Goal: Task Accomplishment & Management: Complete application form

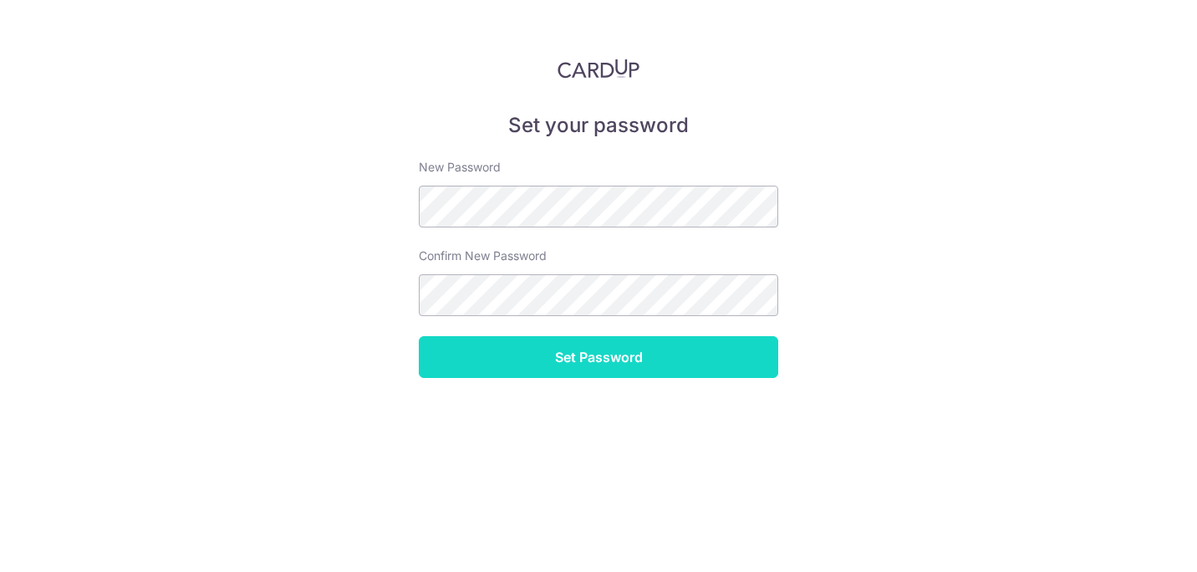
click at [594, 354] on input "Set Password" at bounding box center [598, 357] width 359 height 42
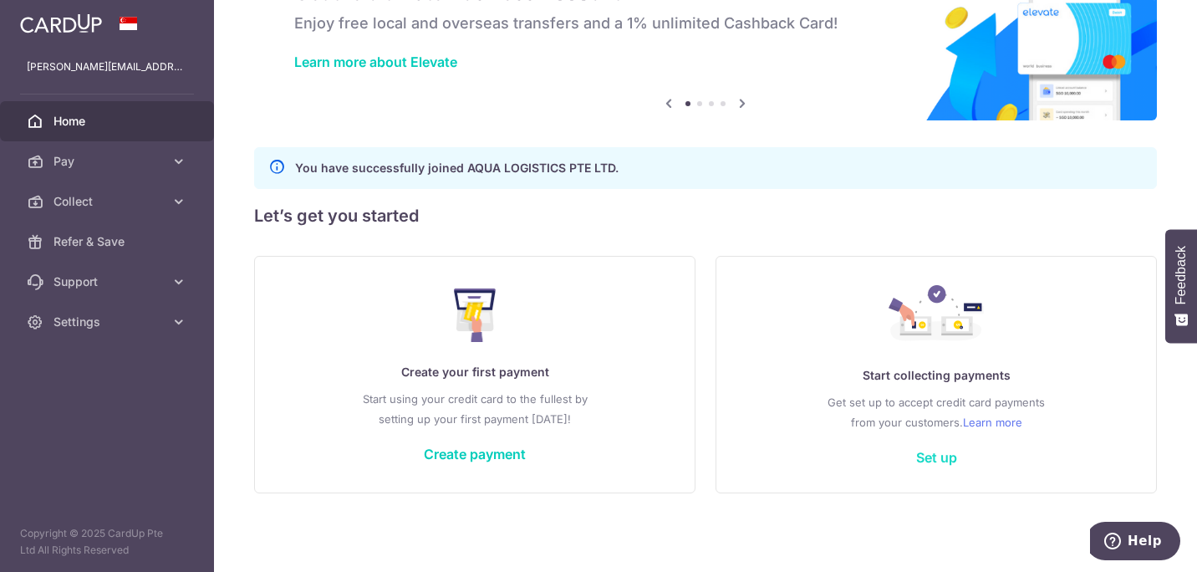
click at [928, 455] on link "Set up" at bounding box center [936, 457] width 41 height 17
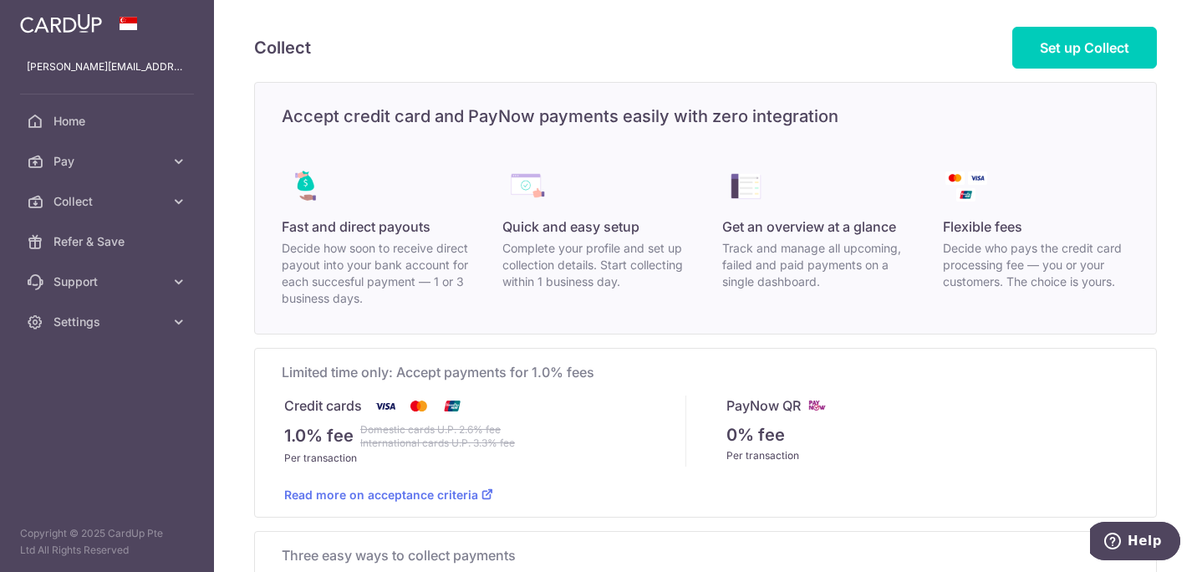
scroll to position [161, 0]
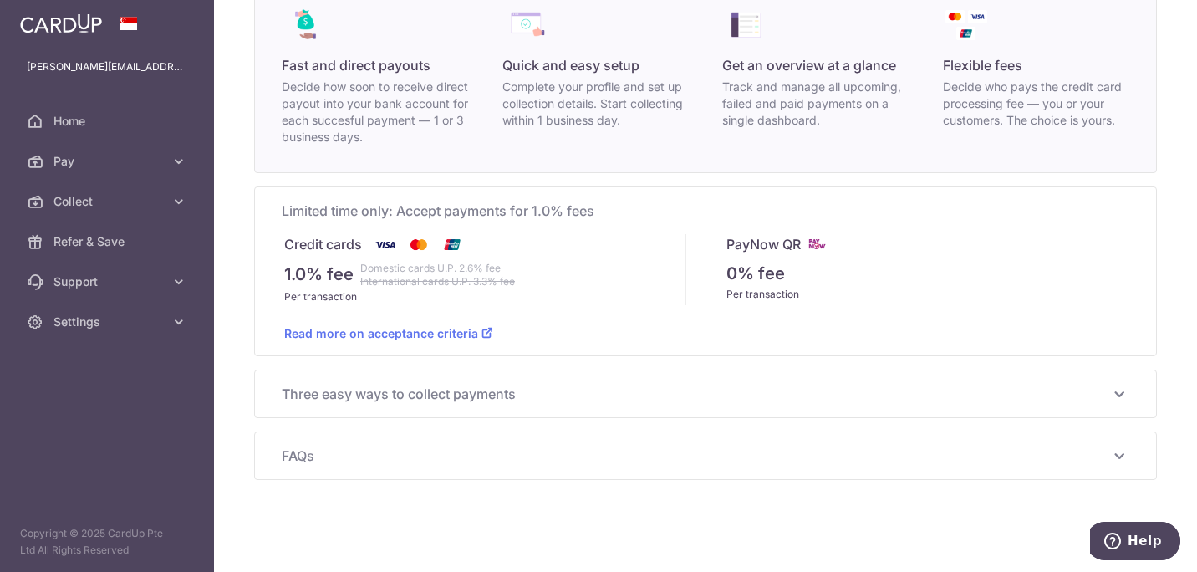
click at [405, 388] on span "Three easy ways to collect payments" at bounding box center [696, 394] width 828 height 20
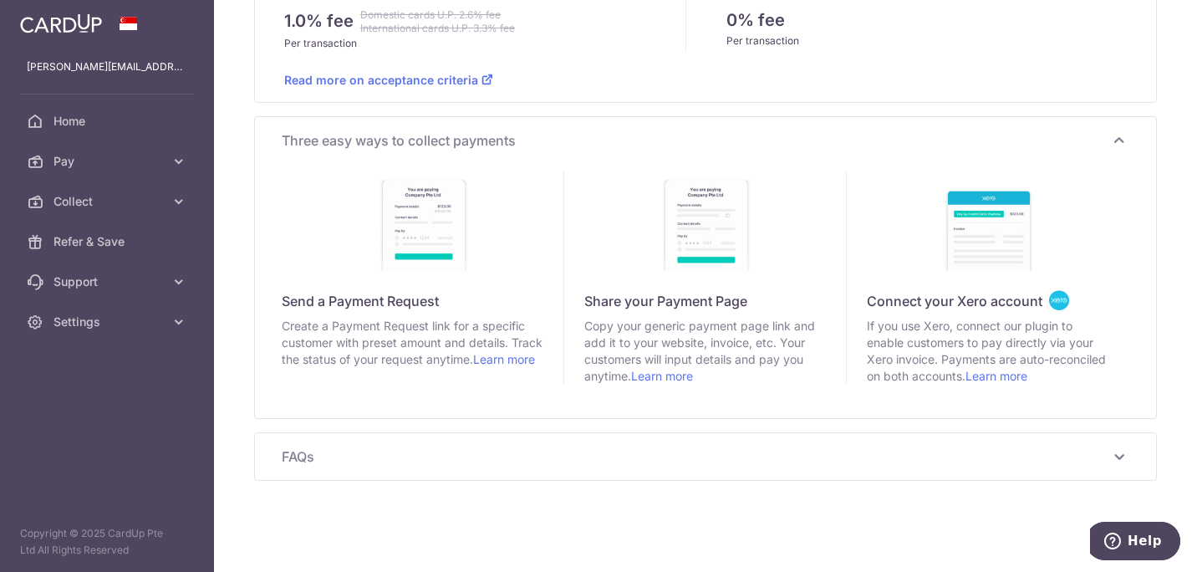
scroll to position [415, 0]
click at [473, 365] on link "Learn more" at bounding box center [504, 358] width 62 height 14
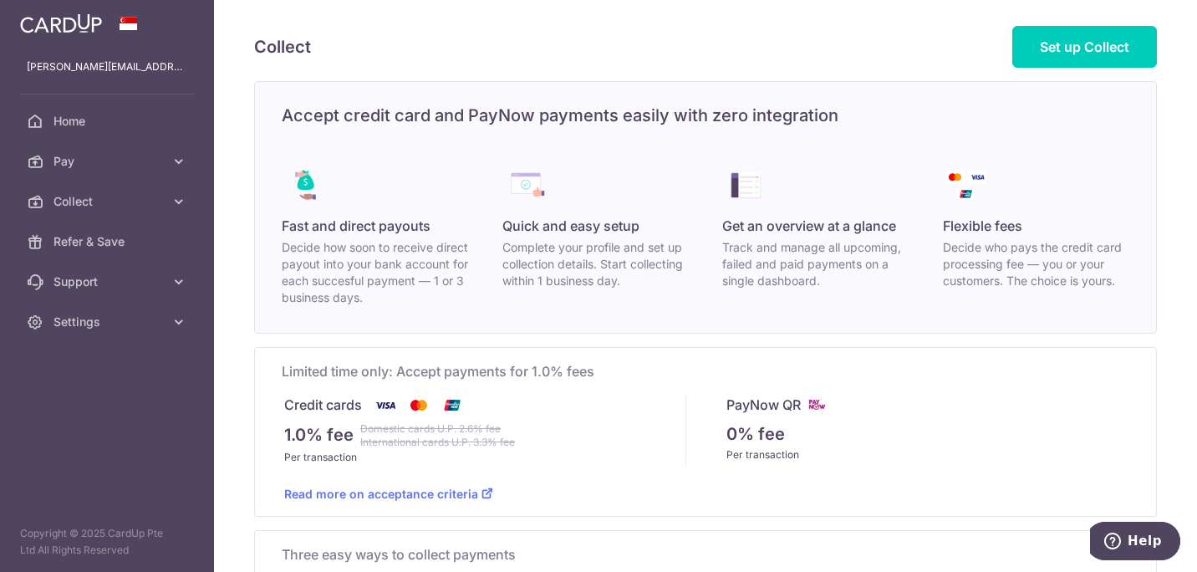
scroll to position [0, 0]
click at [1048, 39] on span "Set up Collect" at bounding box center [1084, 47] width 89 height 17
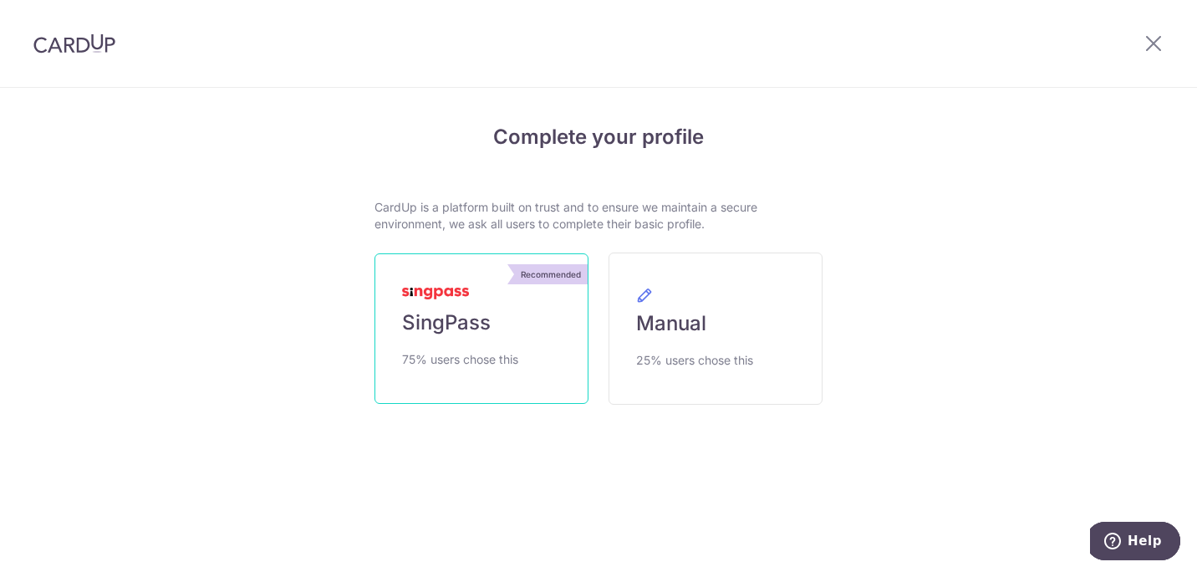
click at [431, 308] on link "Recommended SingPass 75% users chose this" at bounding box center [481, 328] width 214 height 150
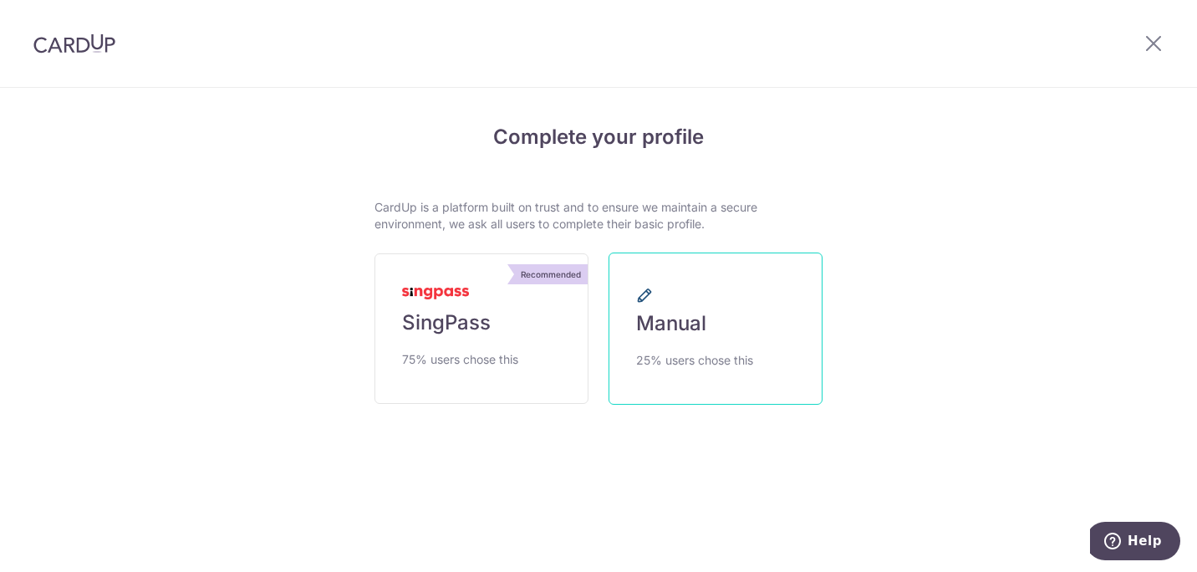
click at [713, 323] on link "Manual 25% users chose this" at bounding box center [716, 328] width 214 height 152
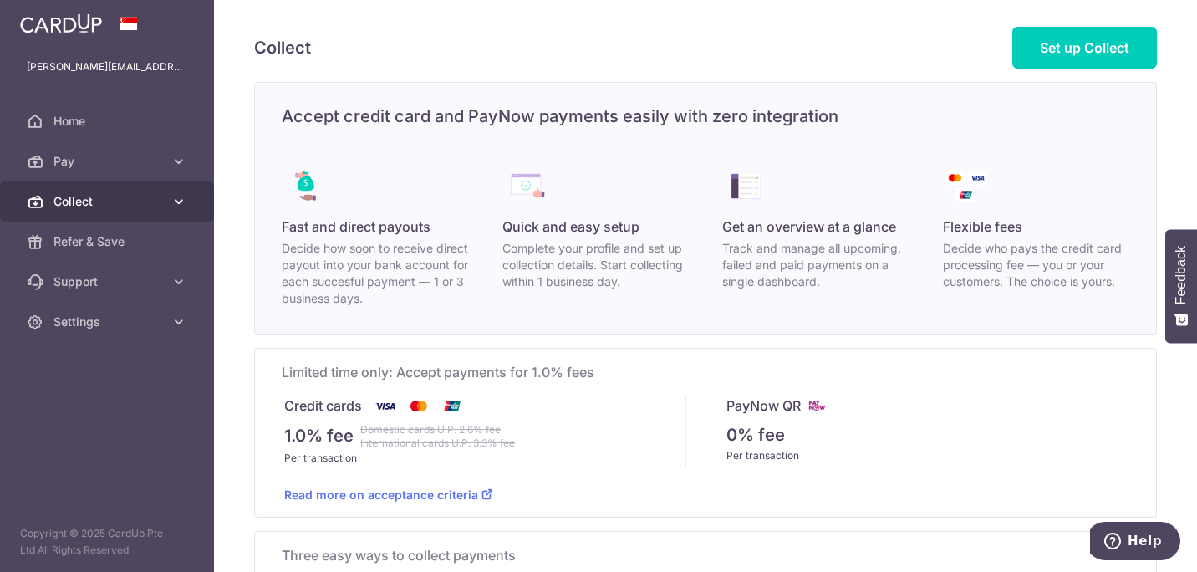
click at [108, 194] on span "Collect" at bounding box center [108, 201] width 110 height 17
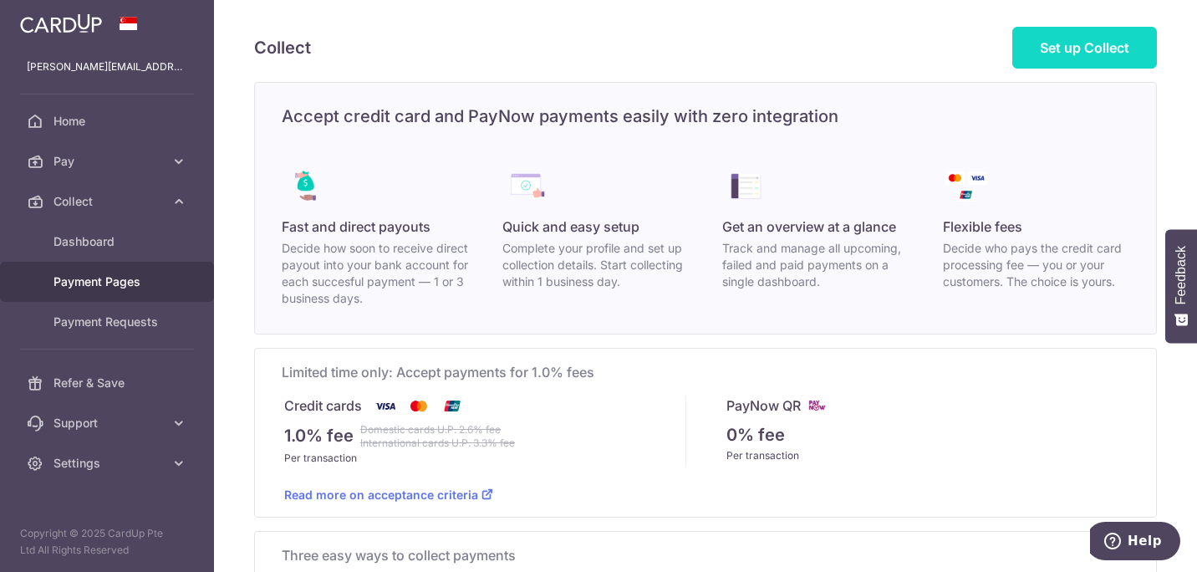
click at [1094, 47] on span "Set up Collect" at bounding box center [1084, 47] width 89 height 17
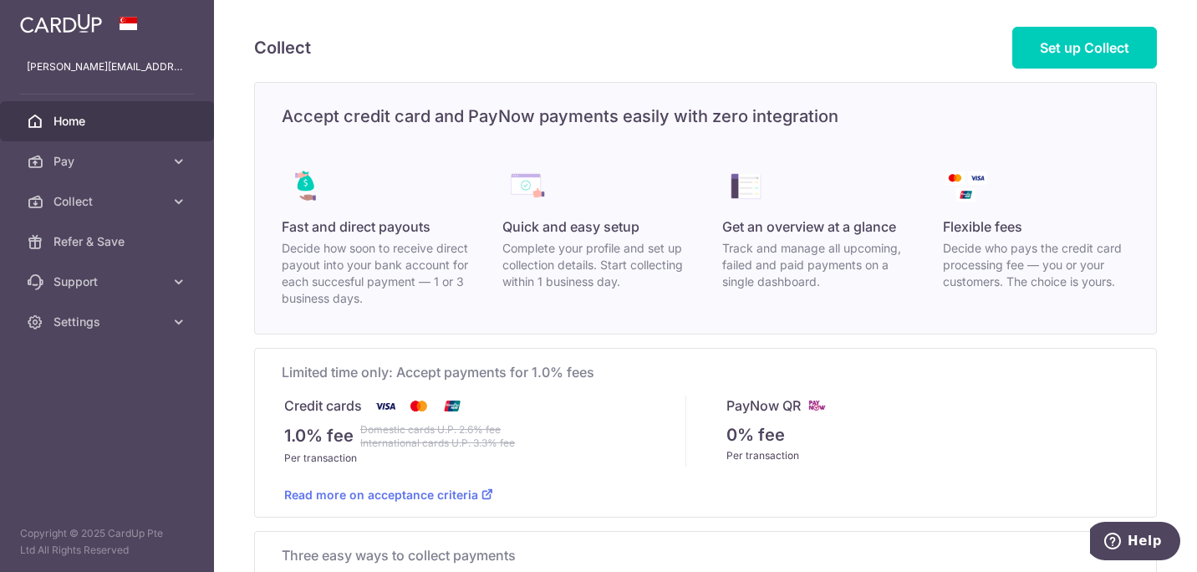
click at [74, 122] on span "Home" at bounding box center [108, 121] width 110 height 17
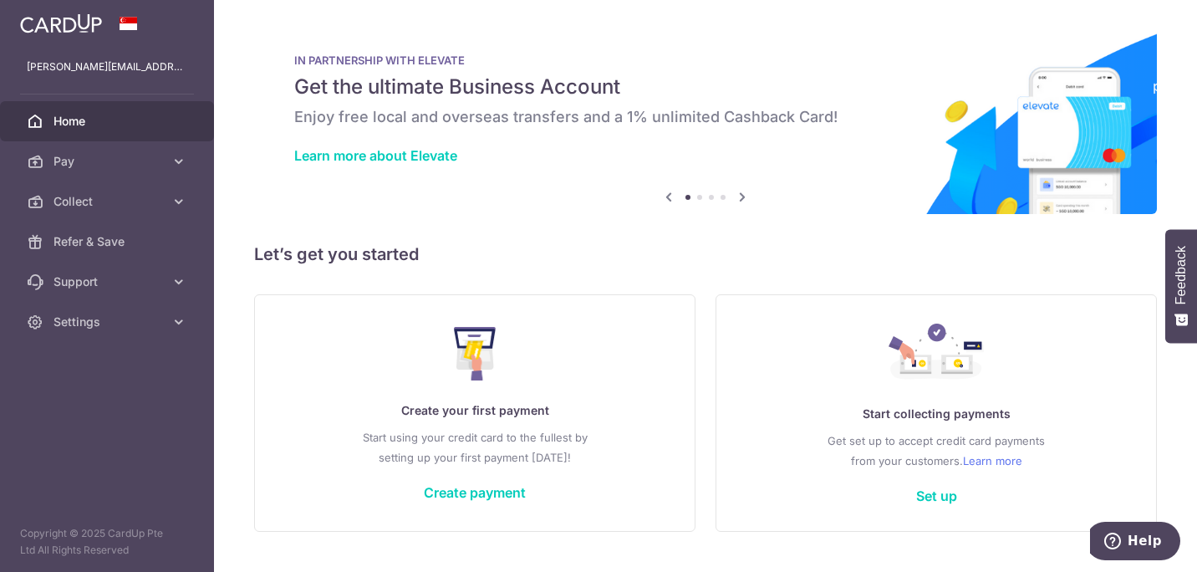
click at [909, 410] on p "Start collecting payments" at bounding box center [936, 414] width 373 height 20
click at [932, 488] on link "Set up" at bounding box center [936, 495] width 41 height 17
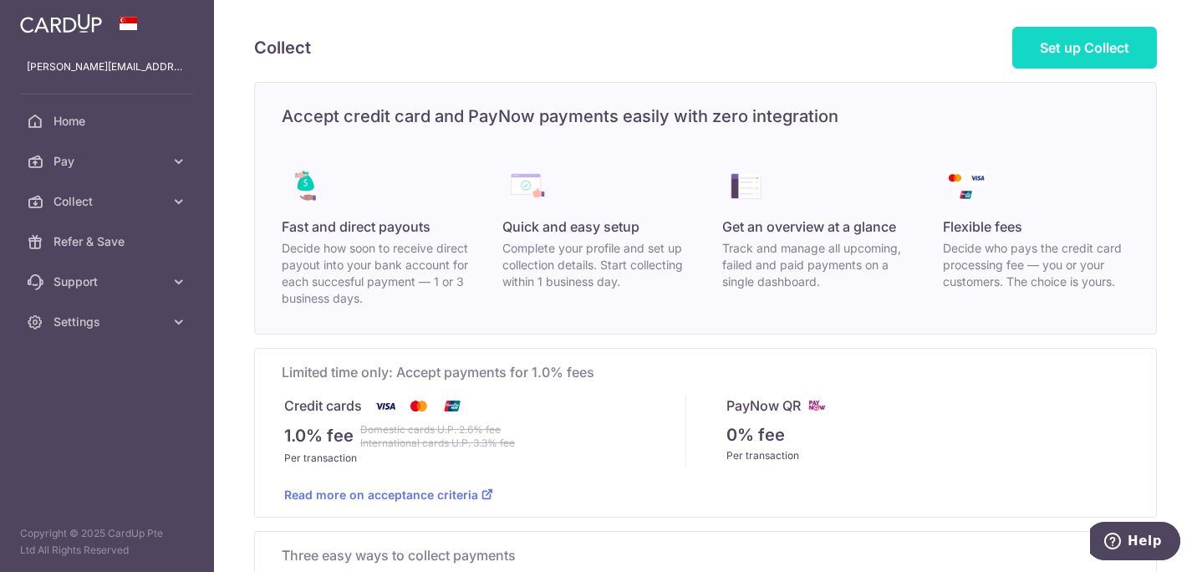
click at [1114, 58] on link "Set up Collect" at bounding box center [1084, 48] width 145 height 42
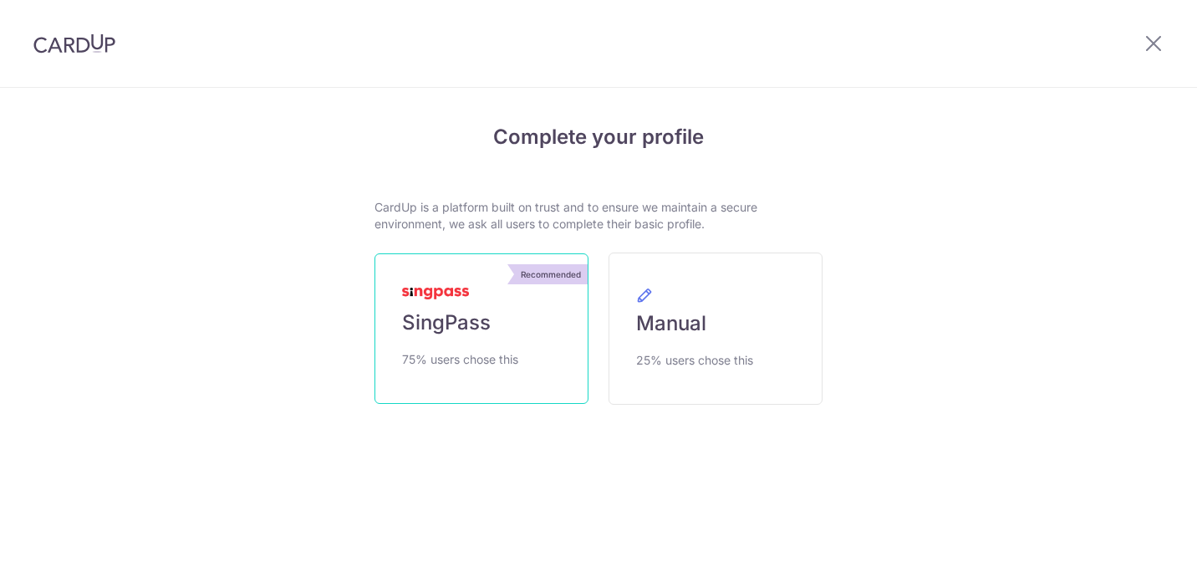
click at [472, 304] on link "Recommended SingPass 75% users chose this" at bounding box center [481, 328] width 214 height 150
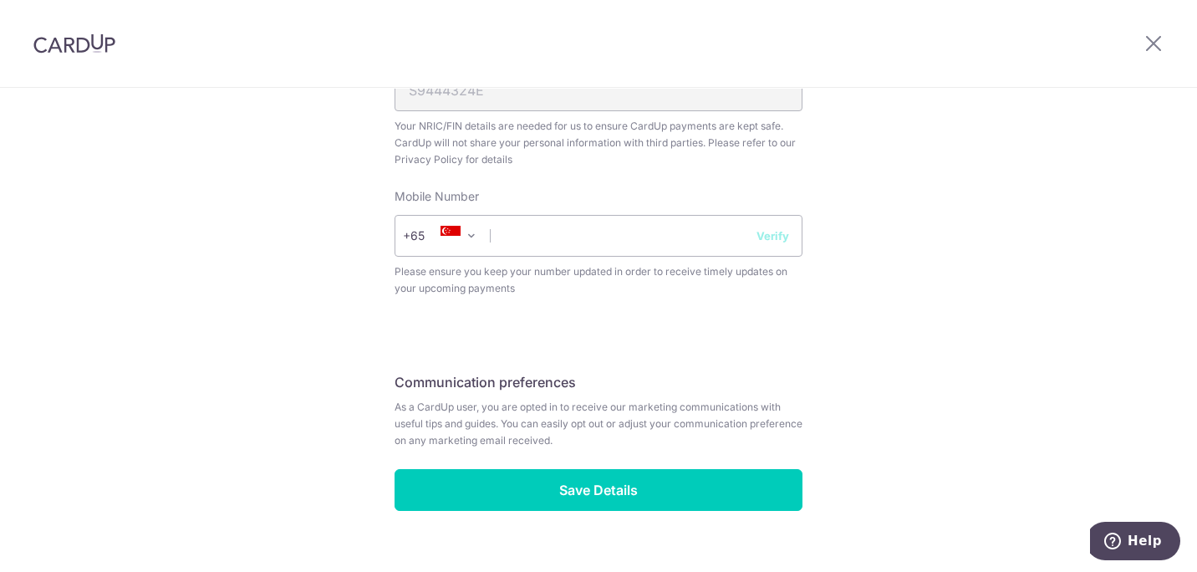
scroll to position [666, 0]
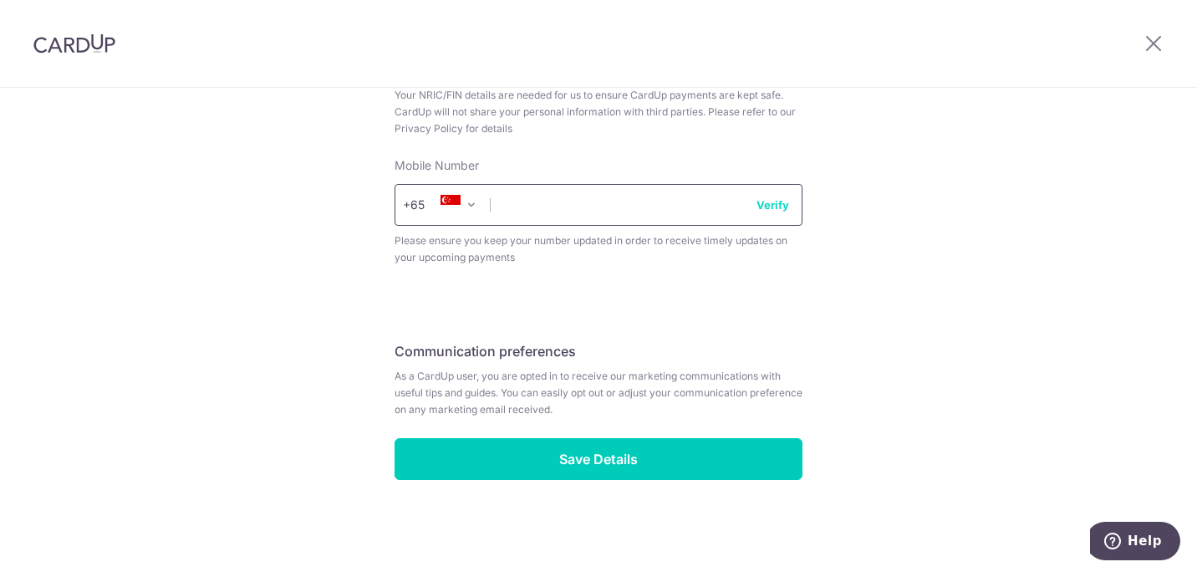
click at [549, 195] on input "text" at bounding box center [599, 205] width 408 height 42
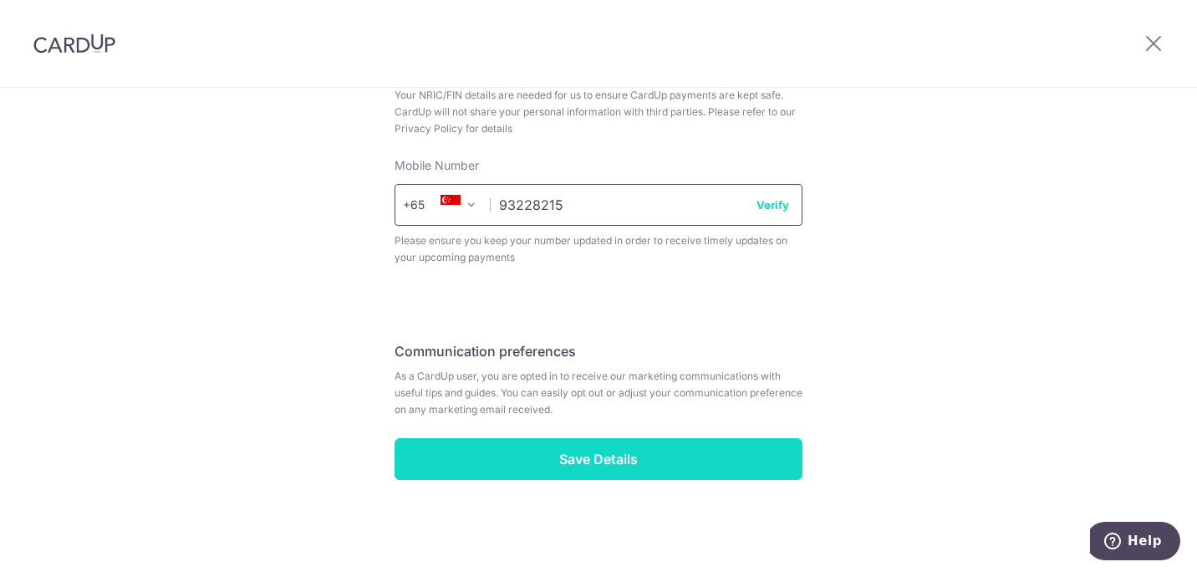
type input "93228215"
click at [604, 446] on input "Save Details" at bounding box center [599, 459] width 408 height 42
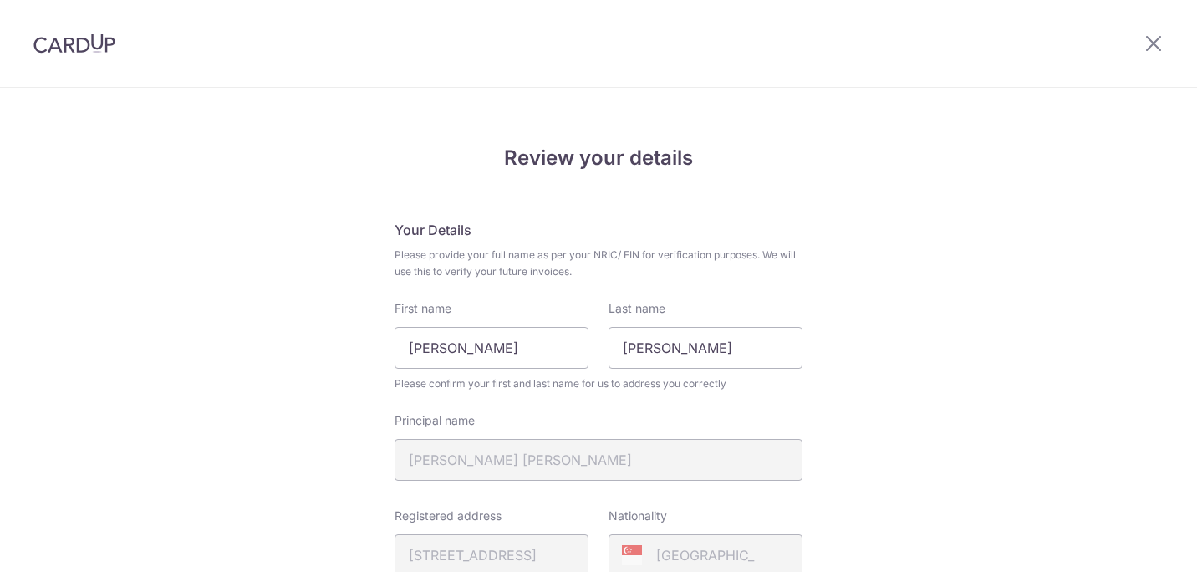
scroll to position [487, 0]
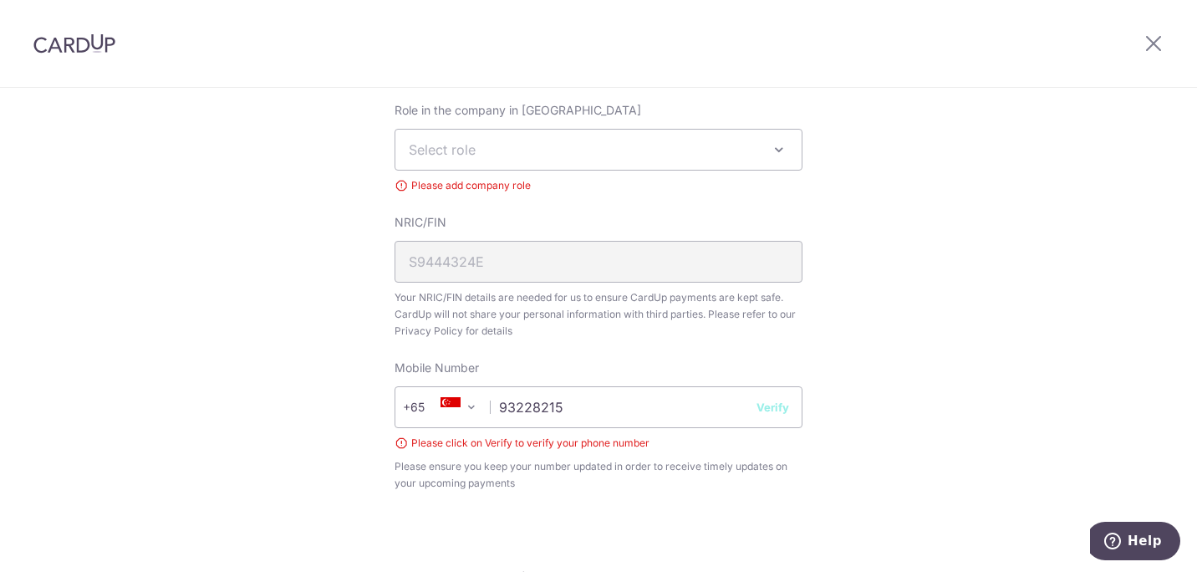
click at [446, 157] on span "Select role" at bounding box center [598, 150] width 406 height 40
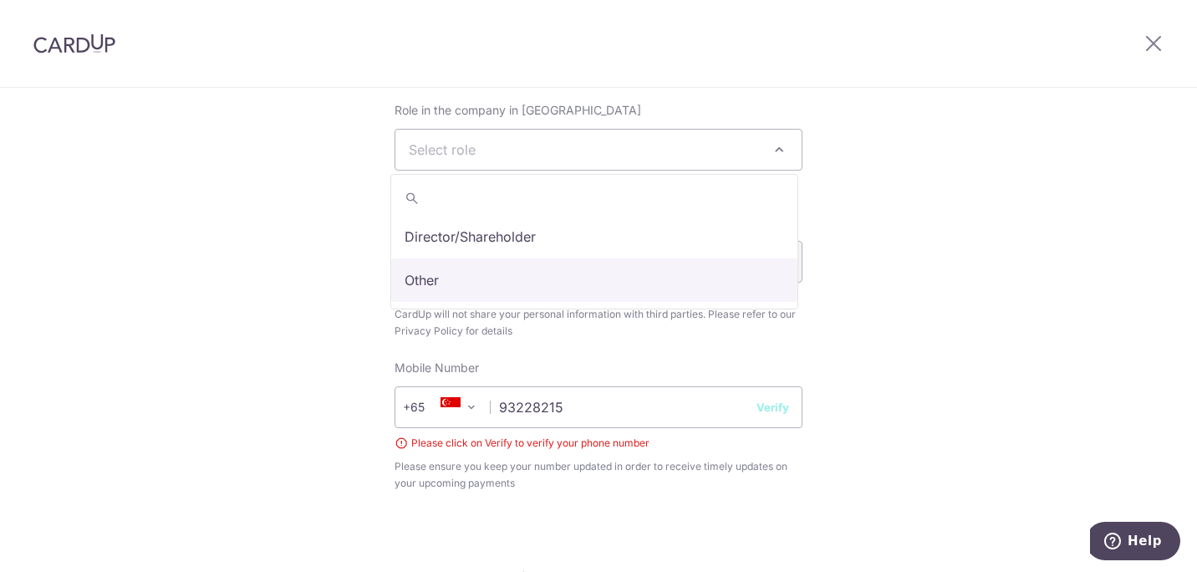
select select "other"
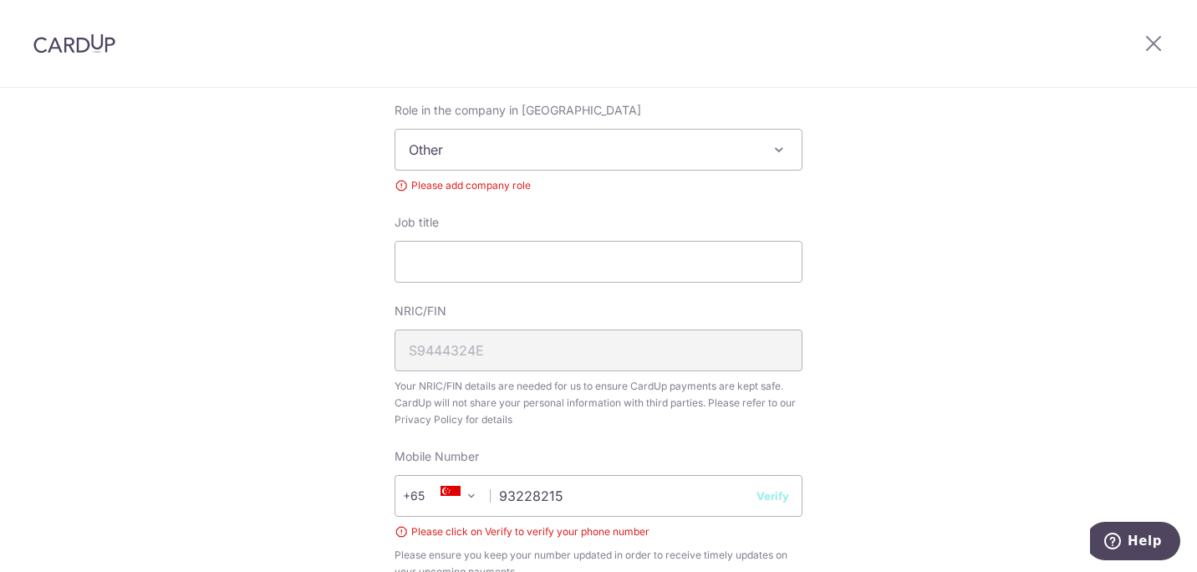
scroll to position [307, 0]
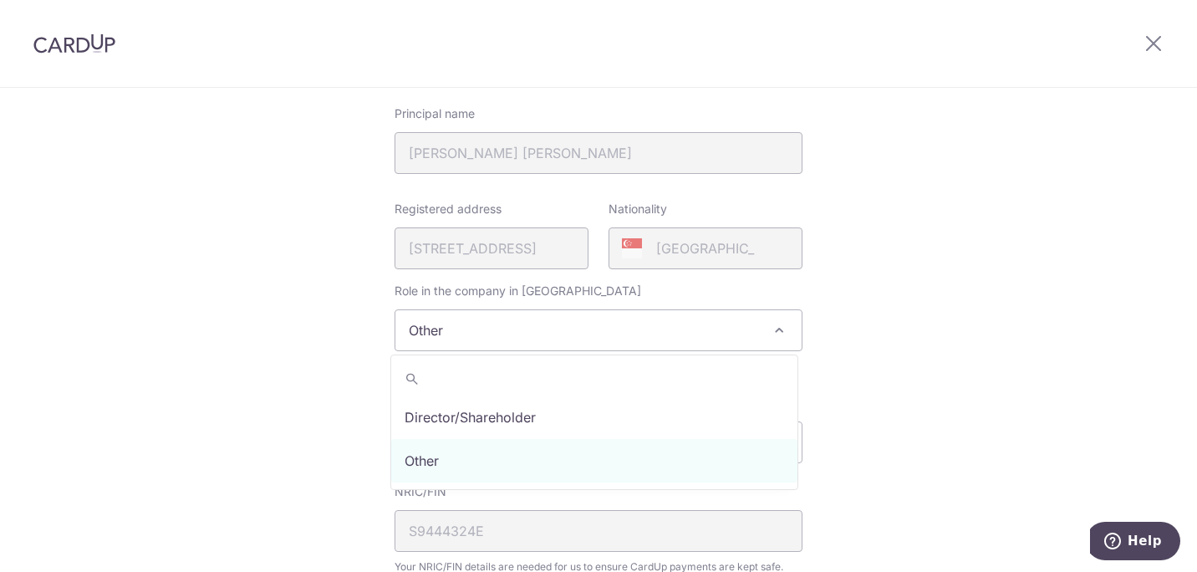
click at [468, 326] on span "Other" at bounding box center [598, 330] width 406 height 40
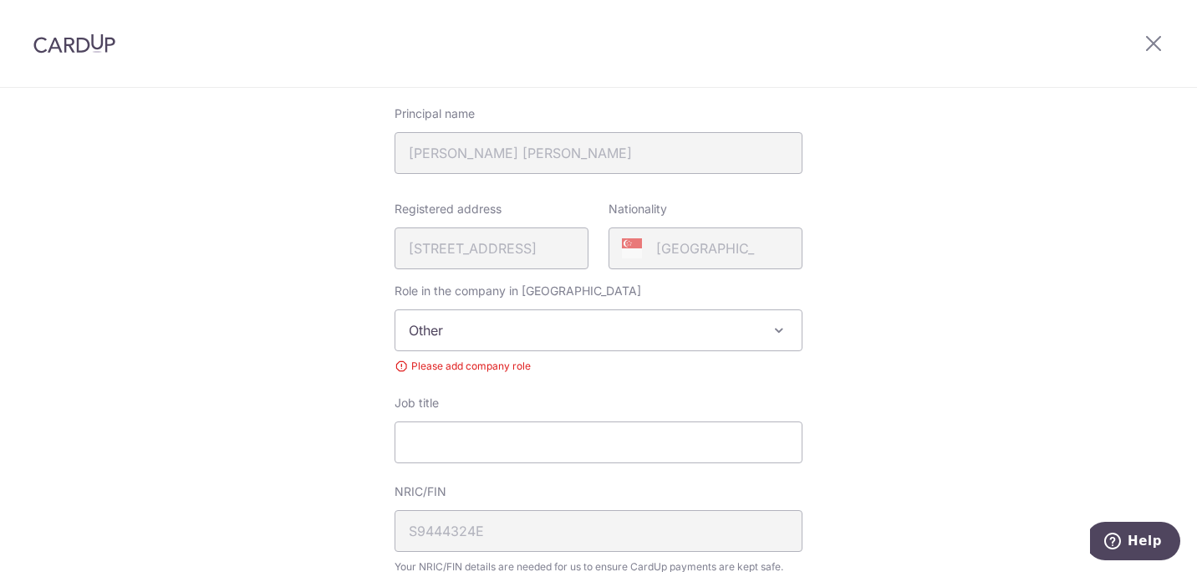
click at [477, 323] on span "Other" at bounding box center [598, 330] width 406 height 40
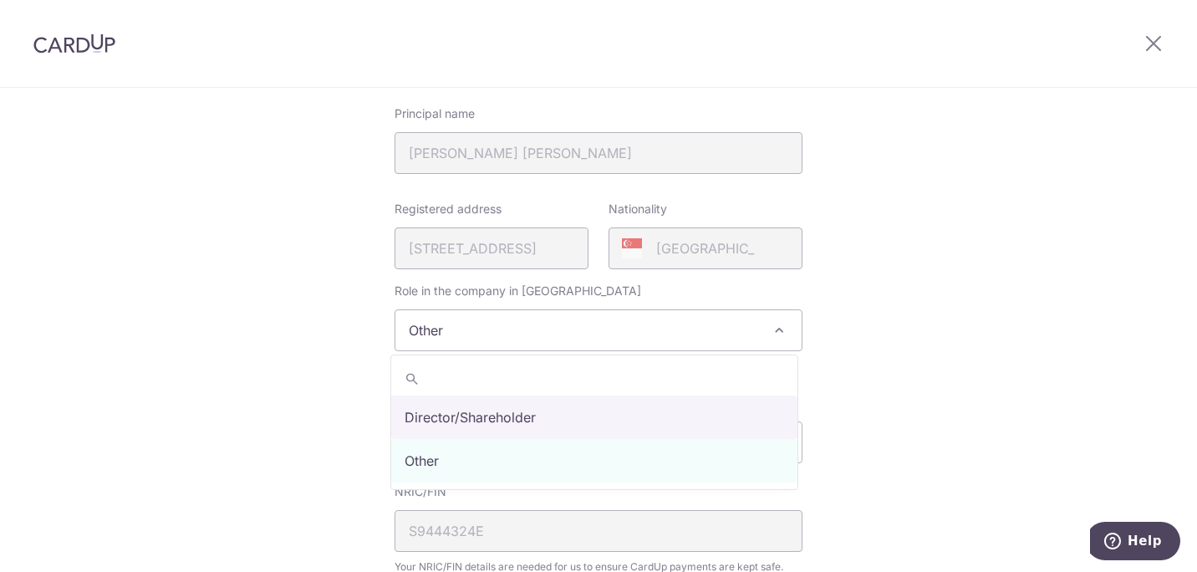
click at [429, 365] on input "search" at bounding box center [594, 378] width 406 height 33
click at [447, 378] on input "search" at bounding box center [594, 378] width 406 height 33
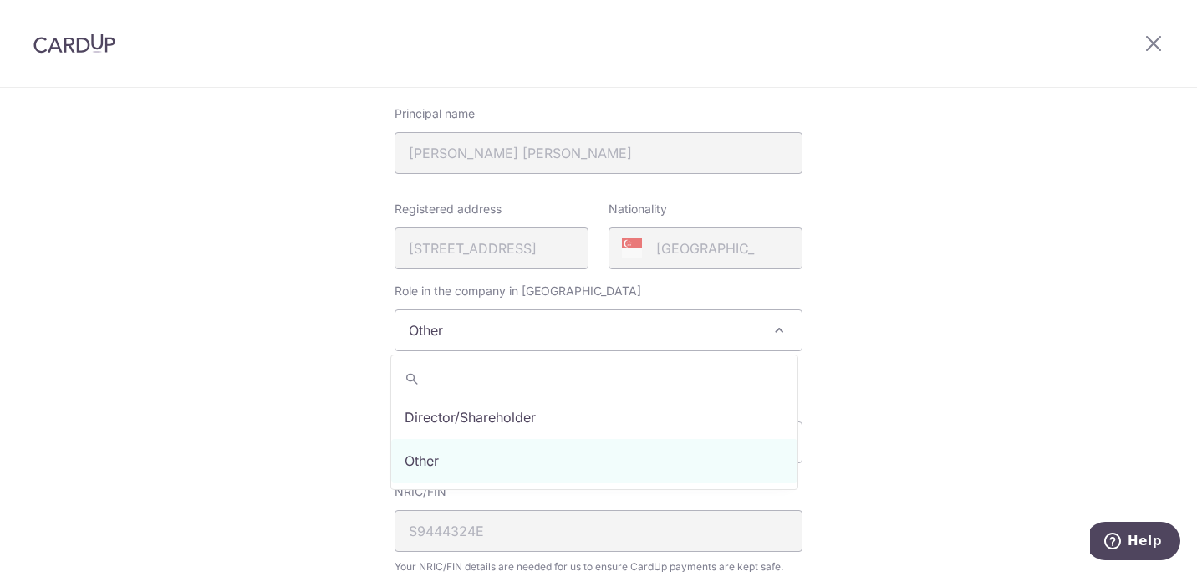
click at [452, 320] on span "Other" at bounding box center [598, 330] width 406 height 40
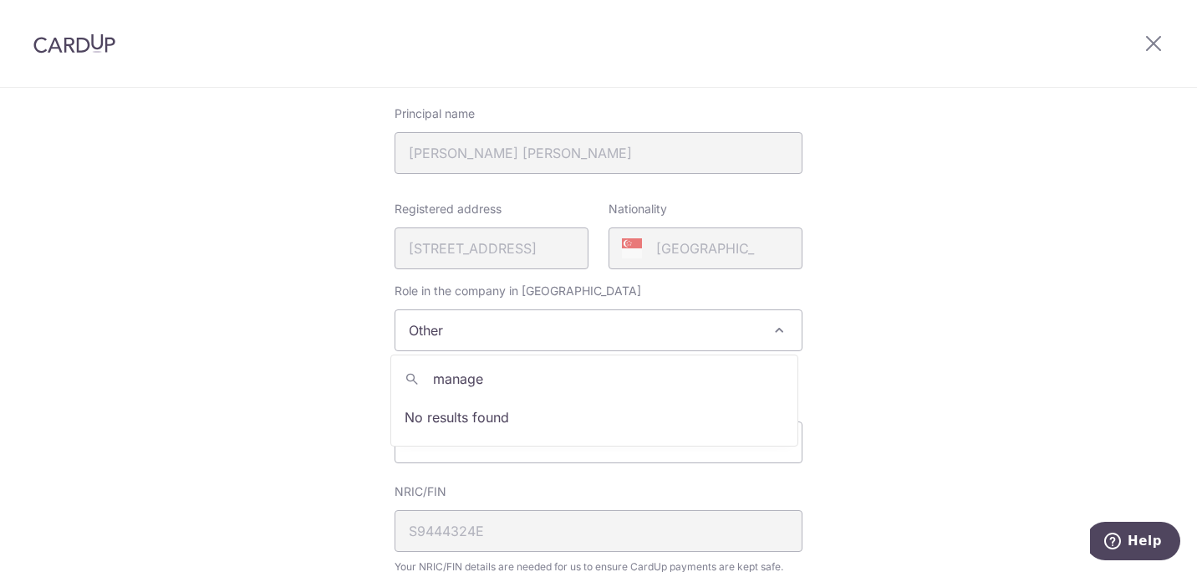
type input "manager"
click at [152, 292] on div "Review your details Your Details Please provide your full name as per your NRIC…" at bounding box center [598, 424] width 1197 height 1285
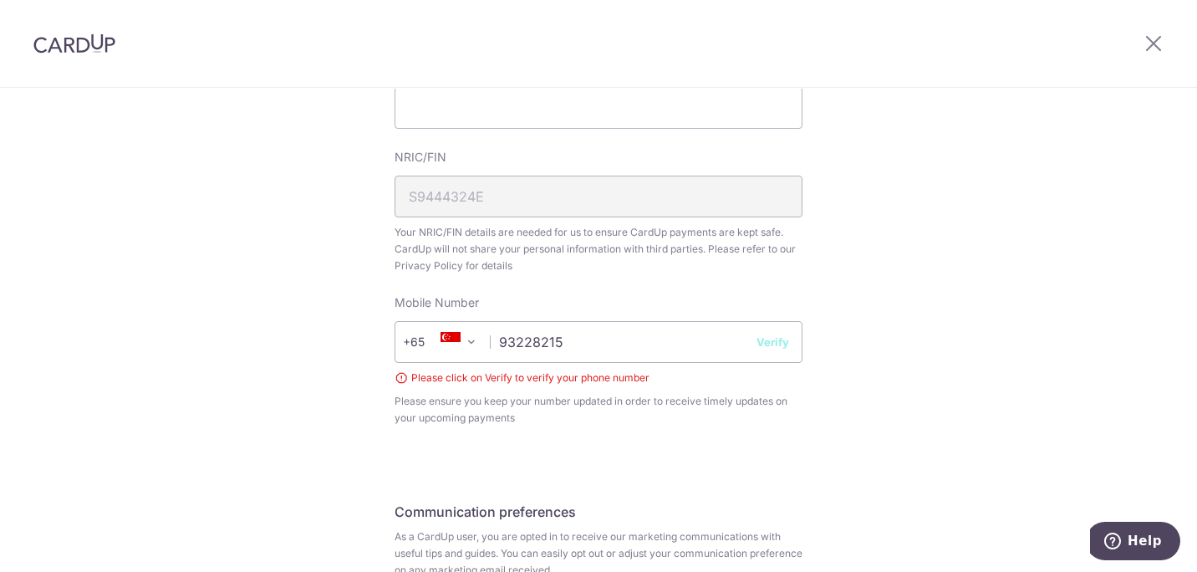
scroll to position [474, 0]
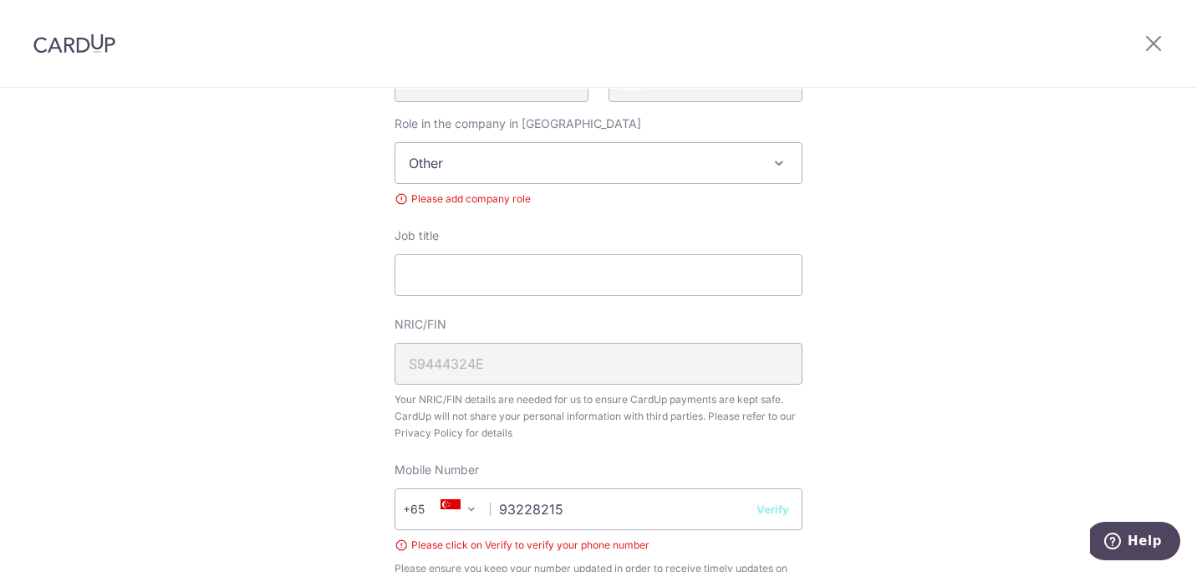
click at [445, 153] on span "Other" at bounding box center [598, 163] width 406 height 40
click at [446, 252] on div "Job title" at bounding box center [599, 261] width 408 height 69
click at [459, 267] on input "Job title" at bounding box center [599, 275] width 408 height 42
type input "Manager"
click at [290, 253] on div "Review your details Your Details Please provide your full name as per your NRIC…" at bounding box center [598, 257] width 1197 height 1285
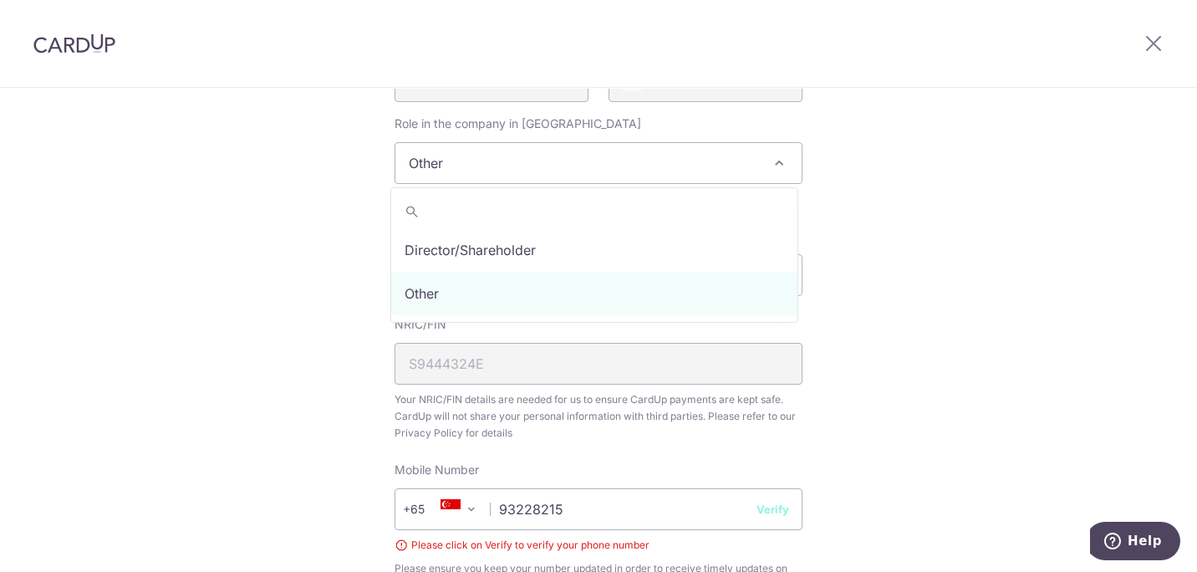
click at [450, 152] on span "Other" at bounding box center [598, 163] width 406 height 40
click at [442, 283] on input "Manager" at bounding box center [599, 275] width 408 height 42
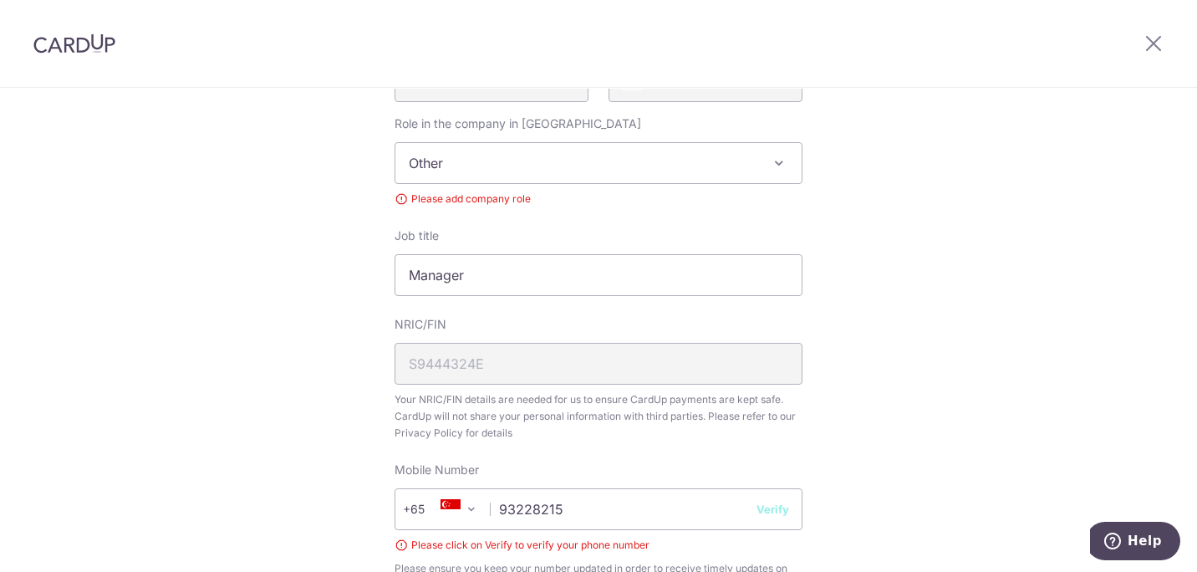
click at [318, 269] on div "Review your details Your Details Please provide your full name as per your NRIC…" at bounding box center [598, 257] width 1197 height 1285
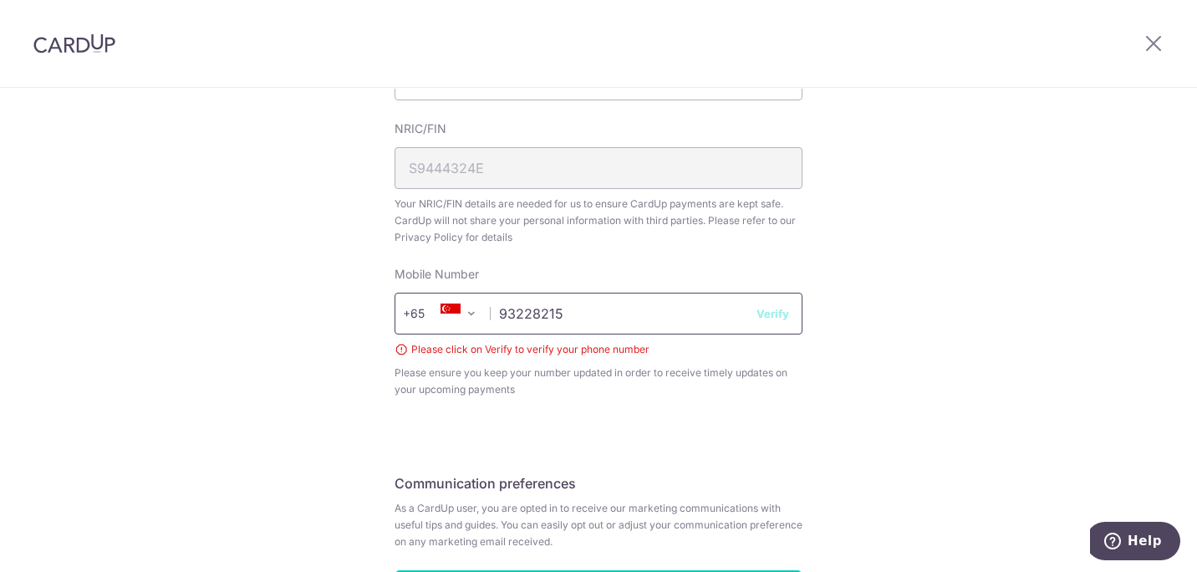
scroll to position [802, 0]
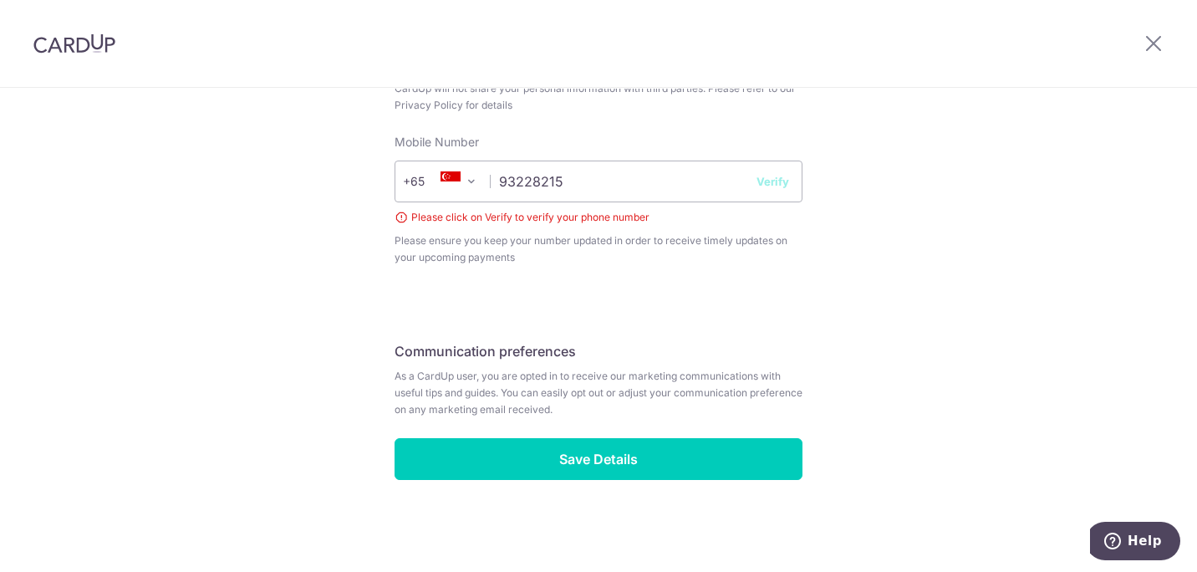
click at [769, 185] on button "Verify" at bounding box center [773, 181] width 33 height 17
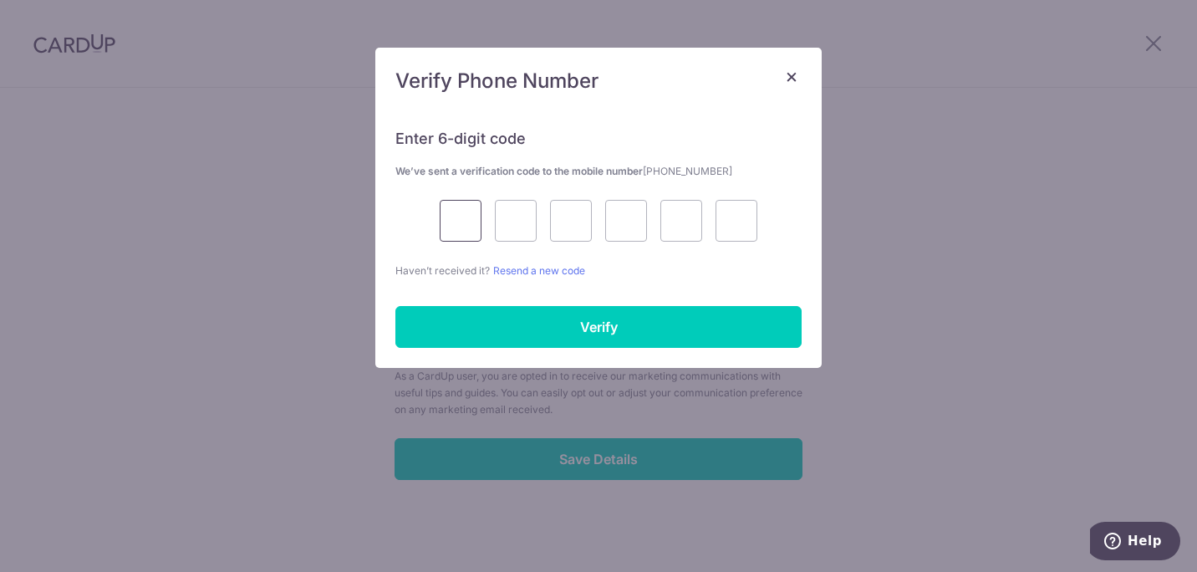
click at [466, 226] on input "text" at bounding box center [461, 221] width 42 height 42
type input "7"
type input "2"
type input "8"
type input "1"
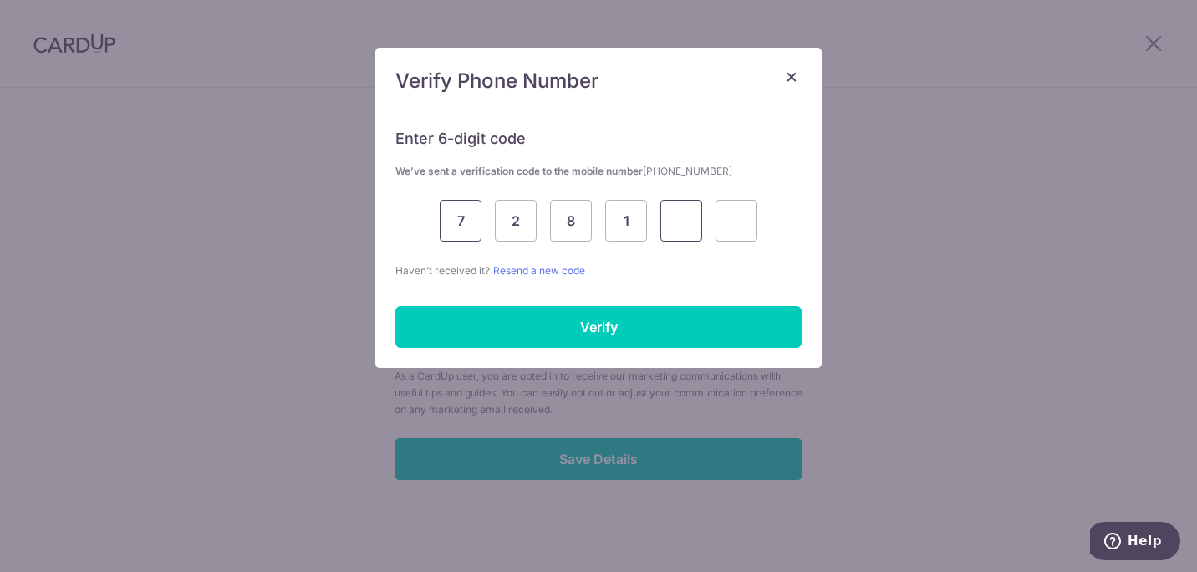
type input "1"
type input "9"
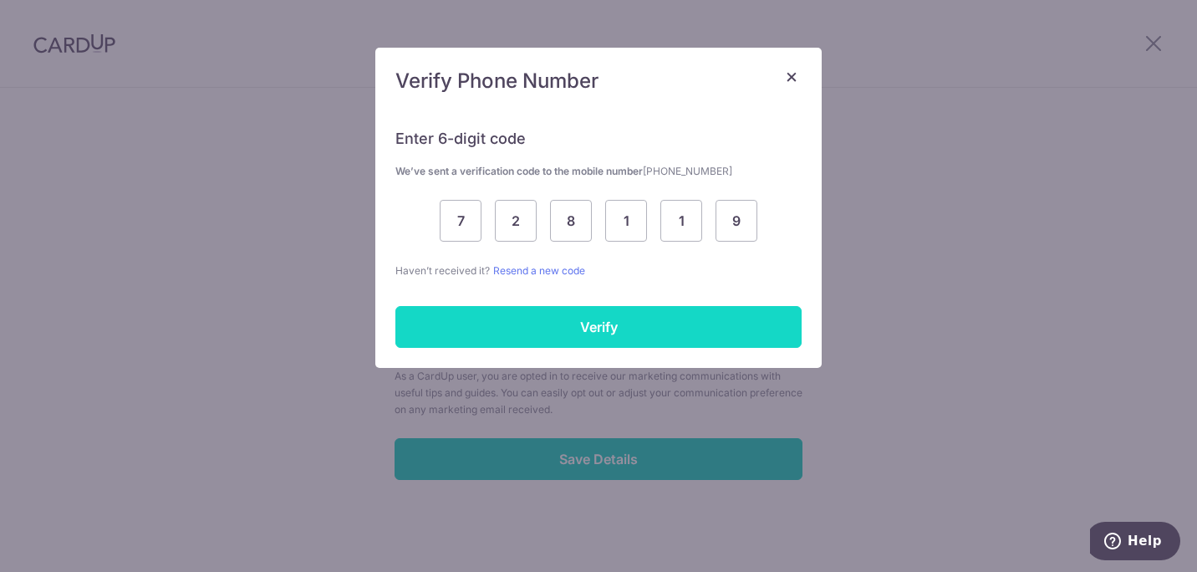
click at [610, 319] on input "Verify" at bounding box center [598, 327] width 406 height 42
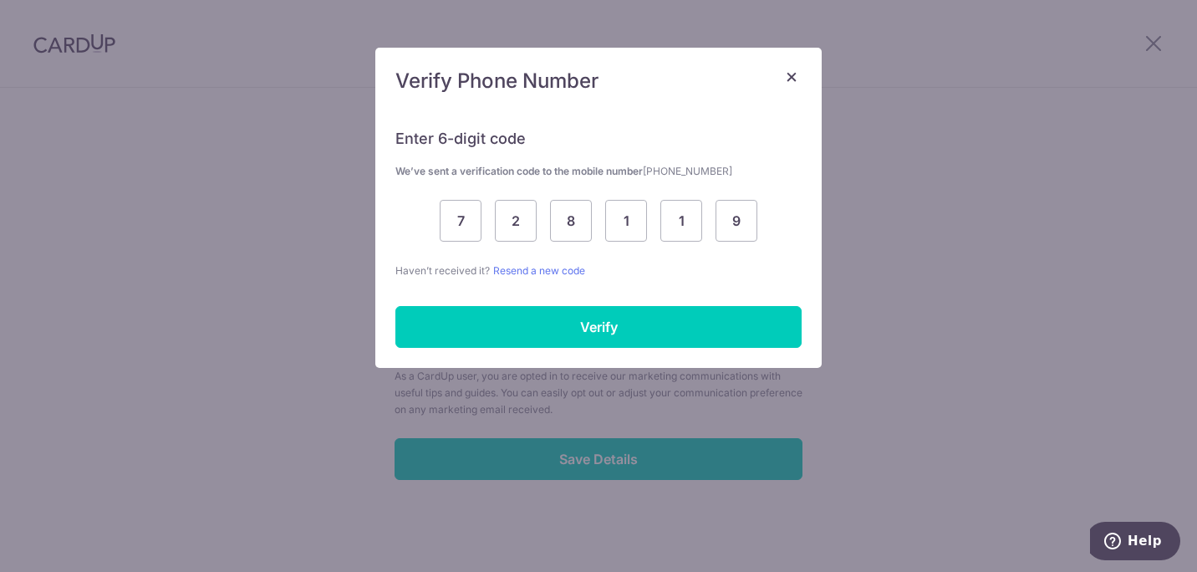
scroll to position [778, 0]
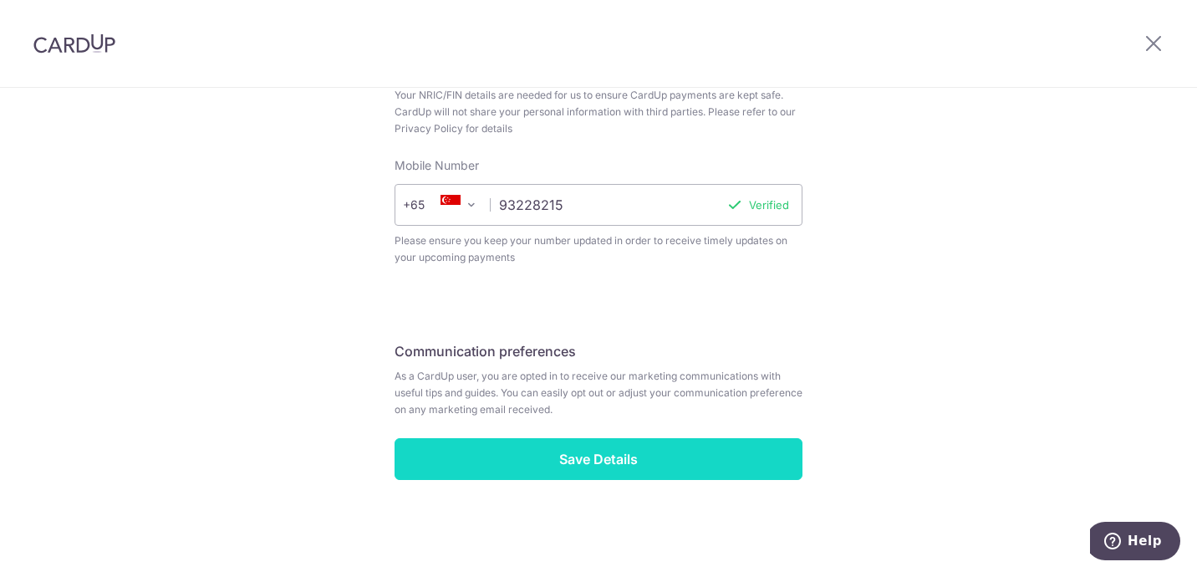
click at [614, 450] on input "Save Details" at bounding box center [599, 459] width 408 height 42
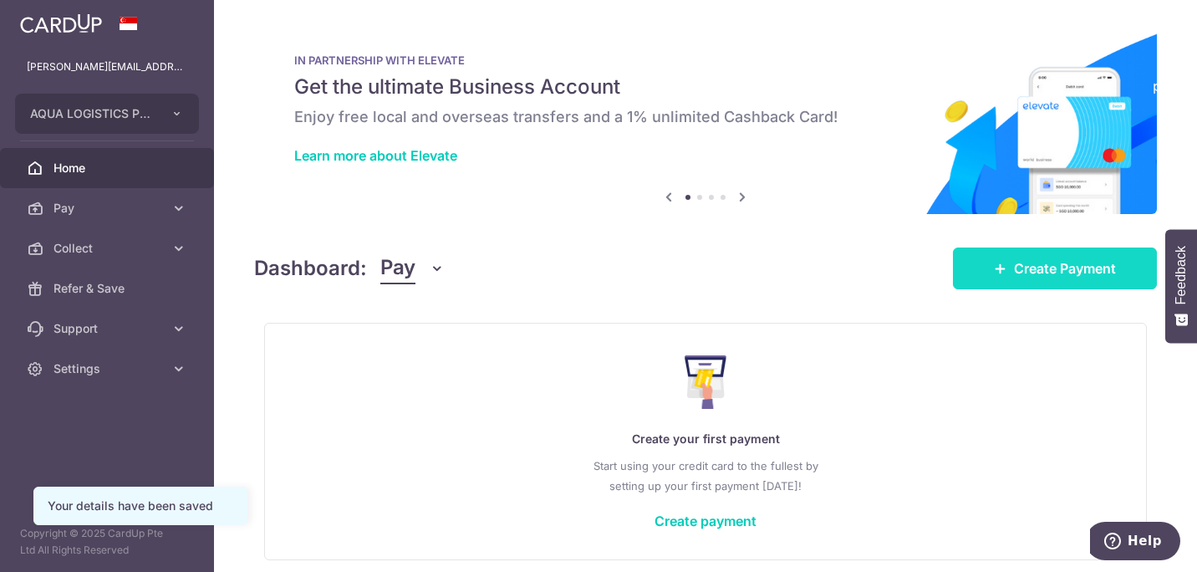
click at [994, 266] on icon at bounding box center [1000, 268] width 13 height 13
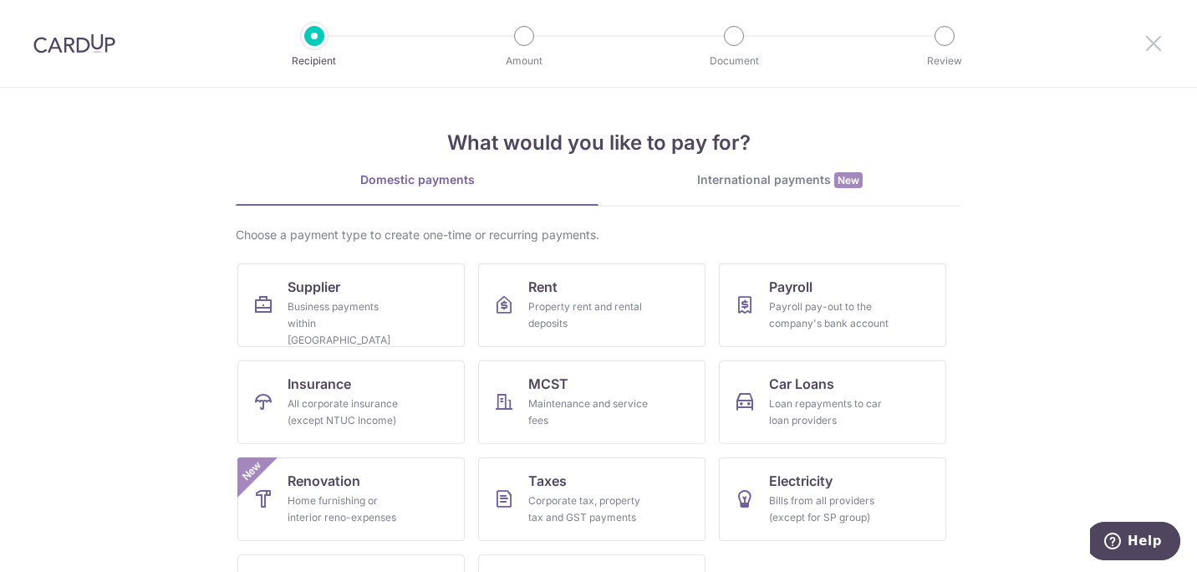
click at [1147, 48] on icon at bounding box center [1154, 43] width 20 height 21
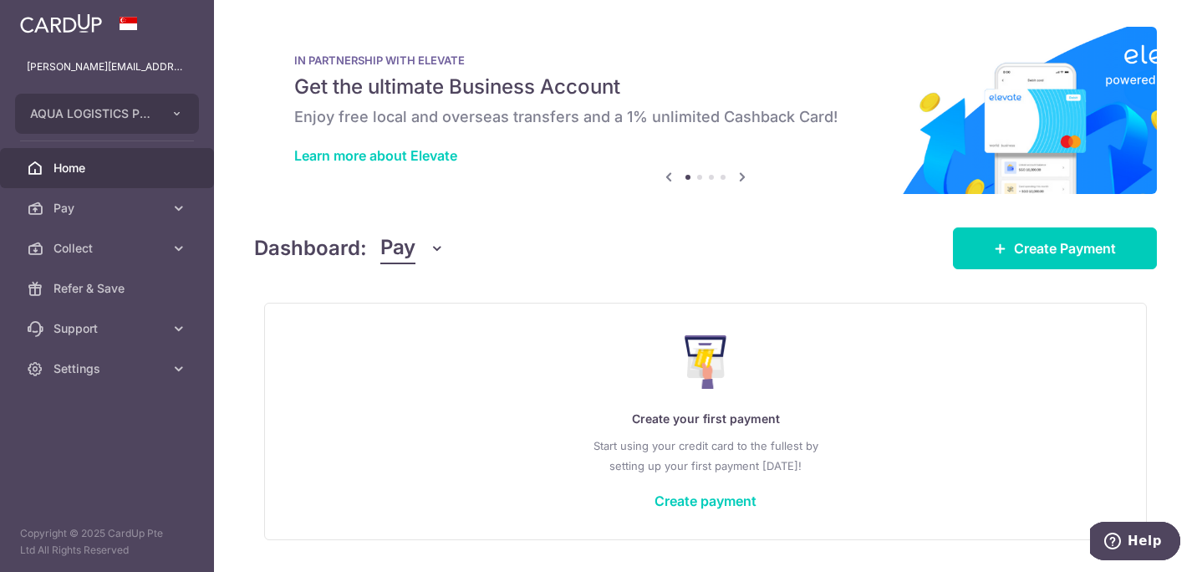
click at [438, 248] on icon "button" at bounding box center [437, 248] width 17 height 17
click at [419, 342] on link "Collect" at bounding box center [468, 335] width 174 height 40
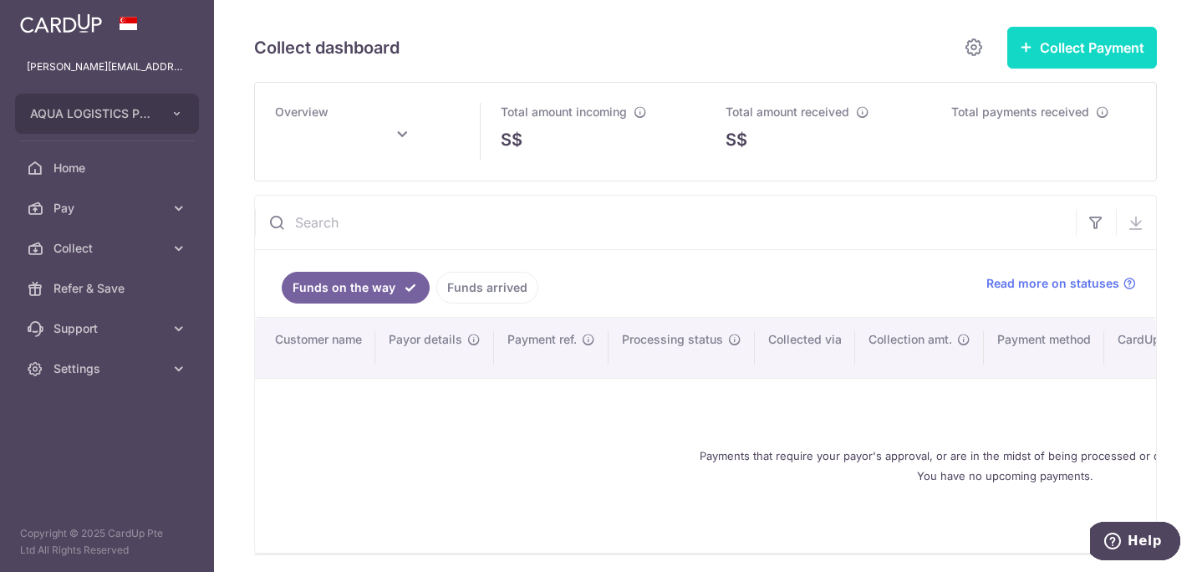
click at [1041, 44] on button "Collect Payment" at bounding box center [1082, 48] width 150 height 42
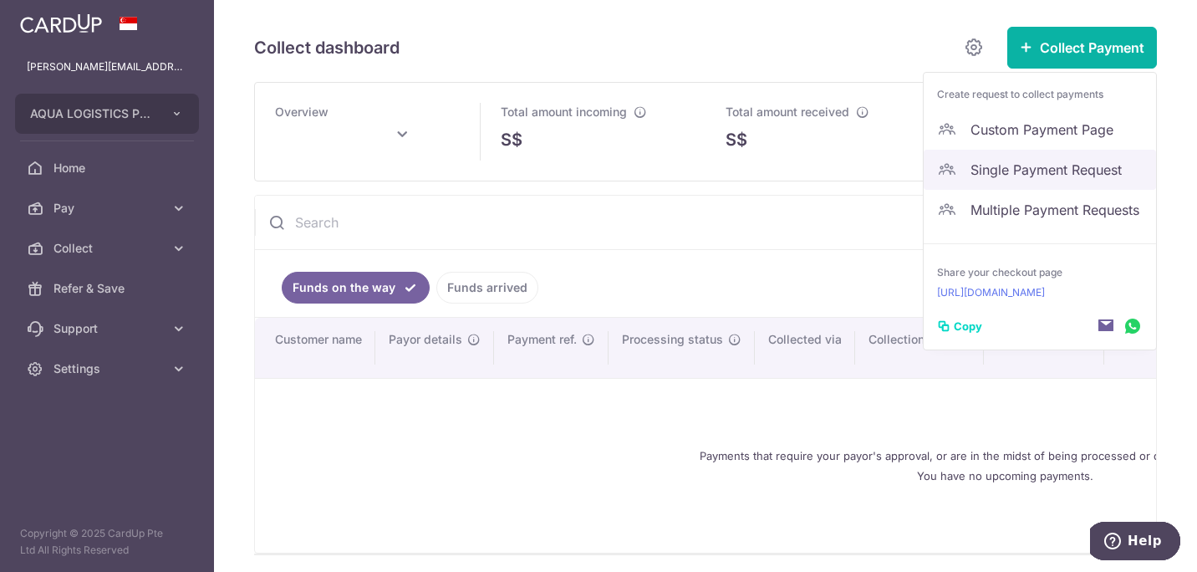
click at [1025, 159] on link "Single Payment Request" at bounding box center [1040, 170] width 232 height 40
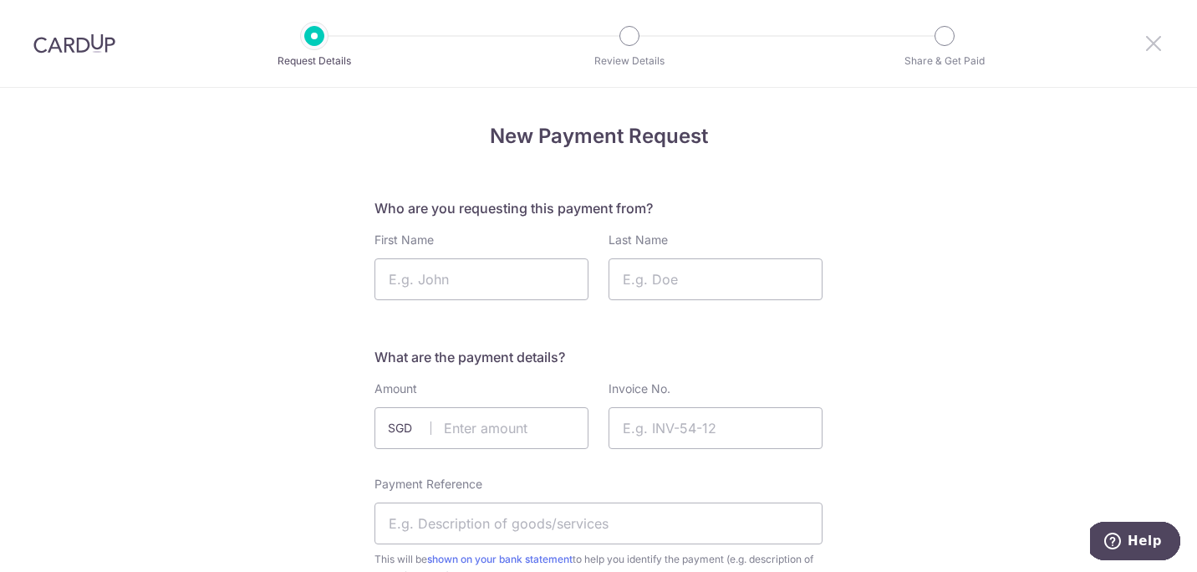
click at [1144, 33] on icon at bounding box center [1154, 43] width 20 height 21
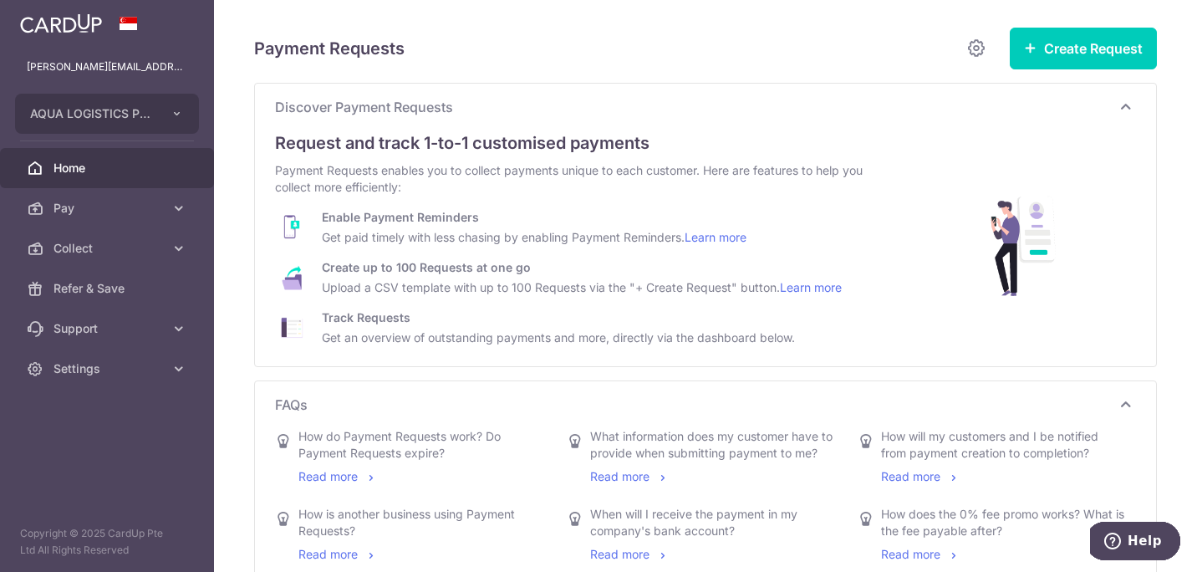
click at [125, 166] on span "Home" at bounding box center [108, 168] width 110 height 17
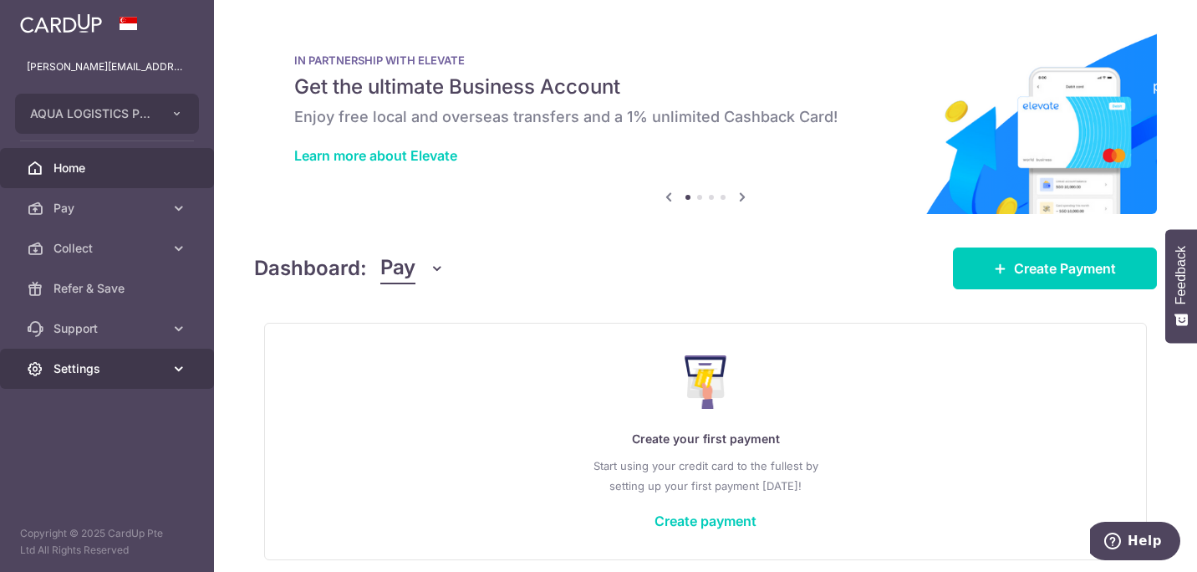
click at [63, 371] on span "Settings" at bounding box center [108, 368] width 110 height 17
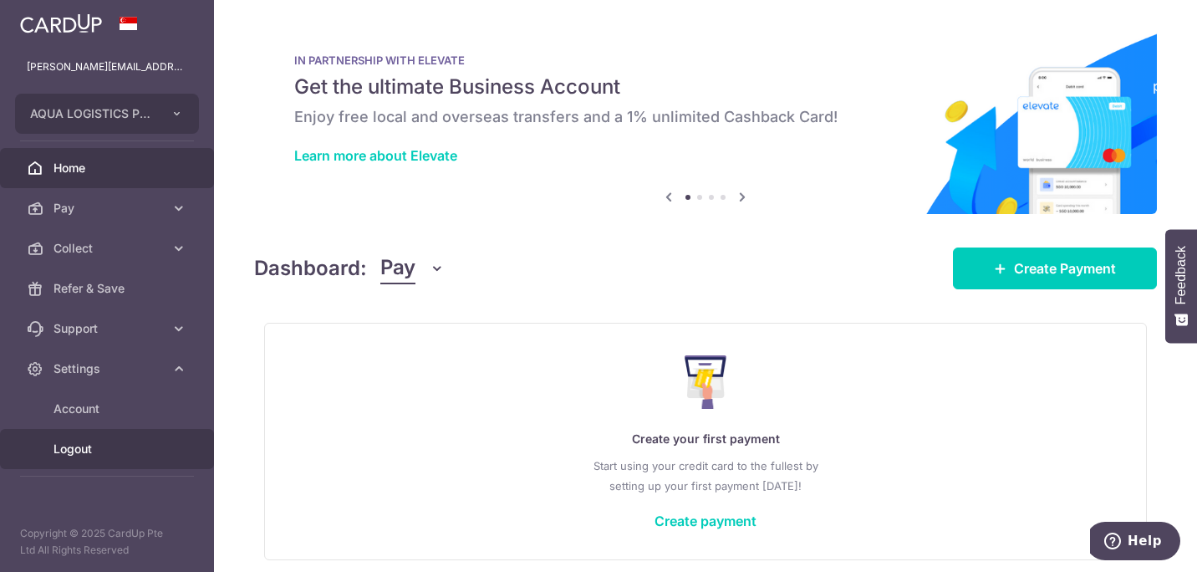
click at [84, 452] on span "Logout" at bounding box center [108, 449] width 110 height 17
